Goal: Find specific page/section: Find specific page/section

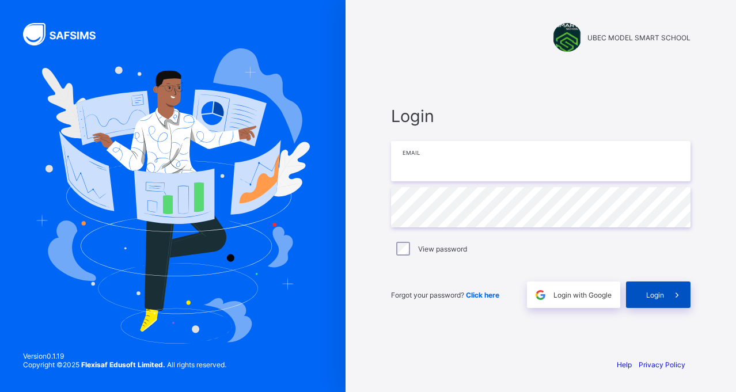
type input "**********"
click at [662, 297] on span "Login" at bounding box center [655, 295] width 18 height 9
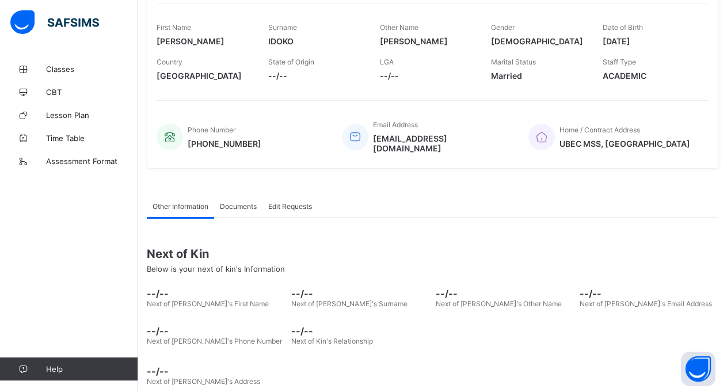
scroll to position [184, 0]
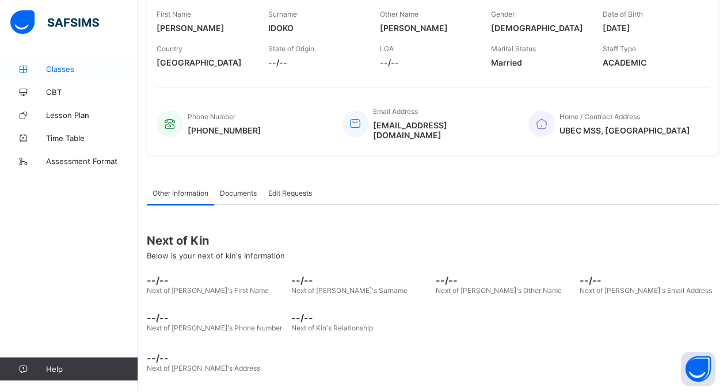
click at [67, 71] on span "Classes" at bounding box center [92, 68] width 92 height 9
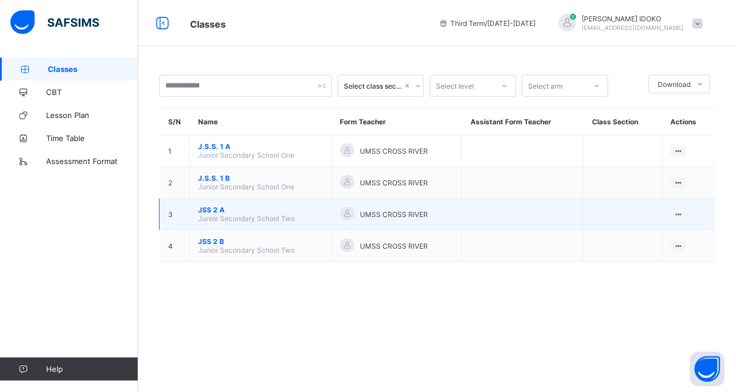
click at [253, 226] on td "JSS 2 A Junior Secondary School Two" at bounding box center [260, 215] width 142 height 32
click at [253, 223] on td "JSS 2 A Junior Secondary School Two" at bounding box center [260, 215] width 142 height 32
click at [677, 210] on div at bounding box center [679, 214] width 16 height 11
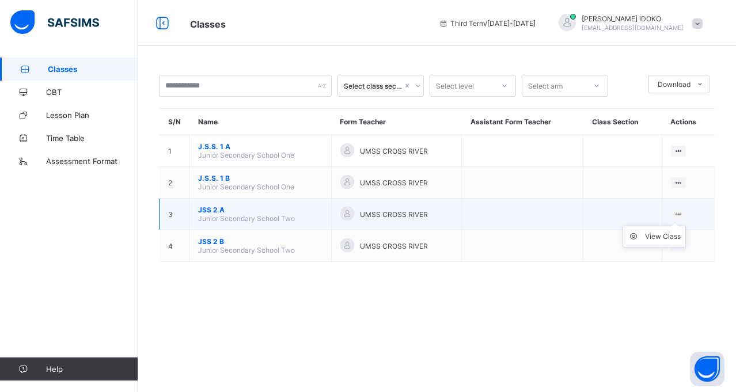
click at [677, 226] on ul "View Class" at bounding box center [653, 237] width 63 height 22
